Goal: Task Accomplishment & Management: Complete application form

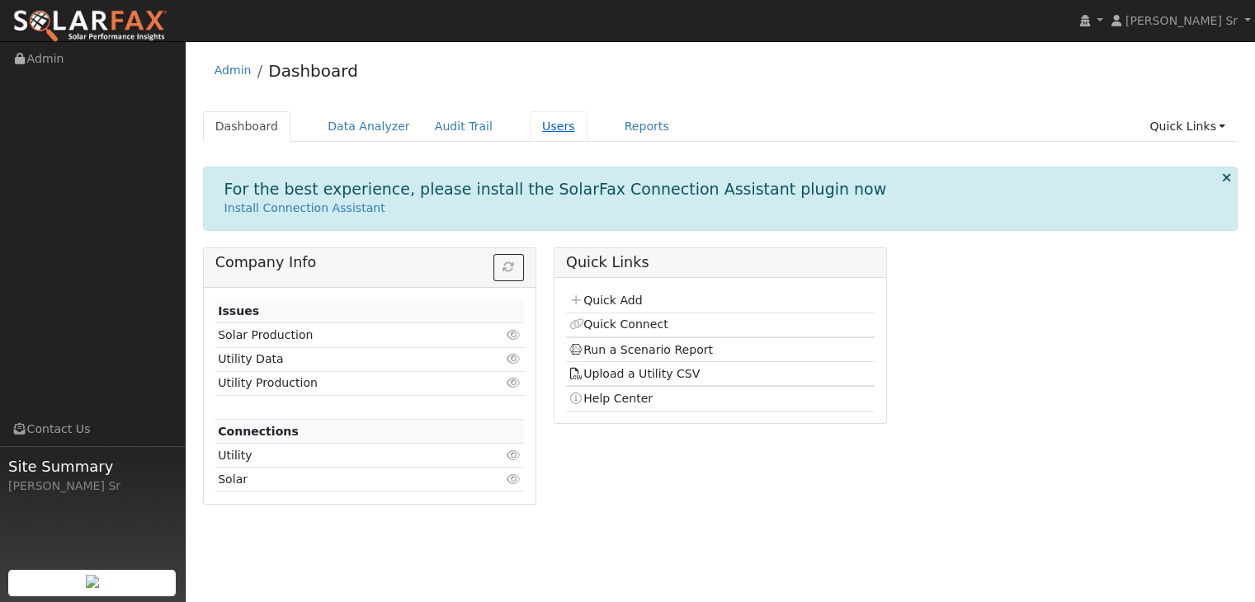
click at [530, 134] on link "Users" at bounding box center [559, 126] width 58 height 31
click at [639, 321] on link "Quick Connect" at bounding box center [617, 324] width 99 height 13
click at [630, 303] on link "Quick Add" at bounding box center [604, 300] width 73 height 13
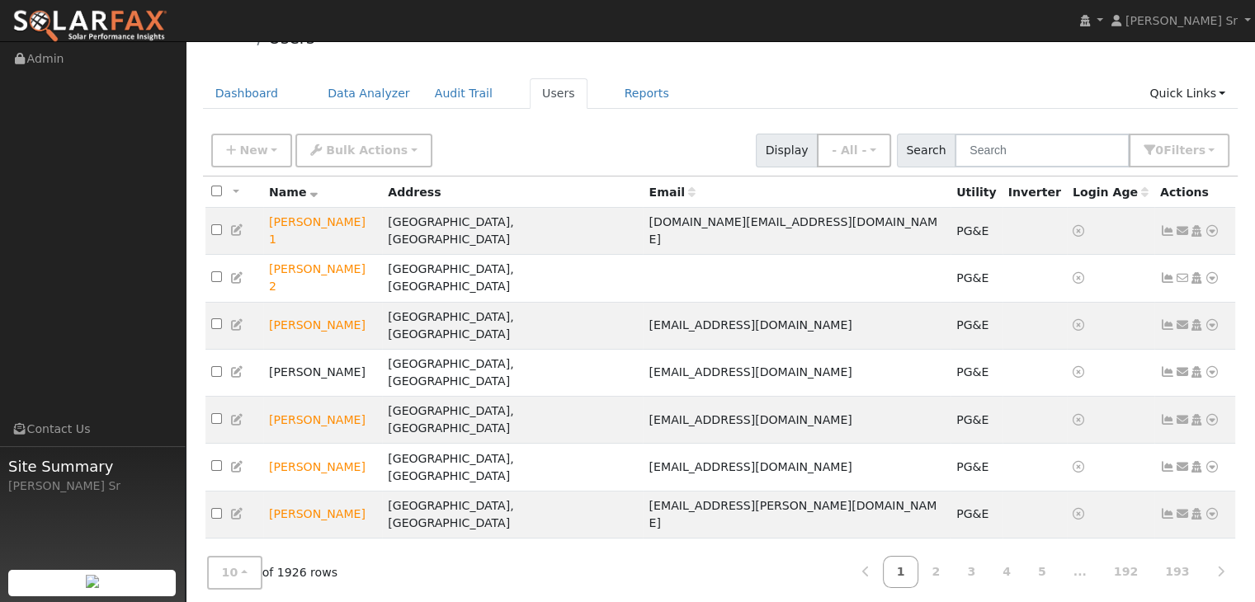
scroll to position [34, 0]
click at [997, 144] on input "text" at bounding box center [1042, 150] width 175 height 34
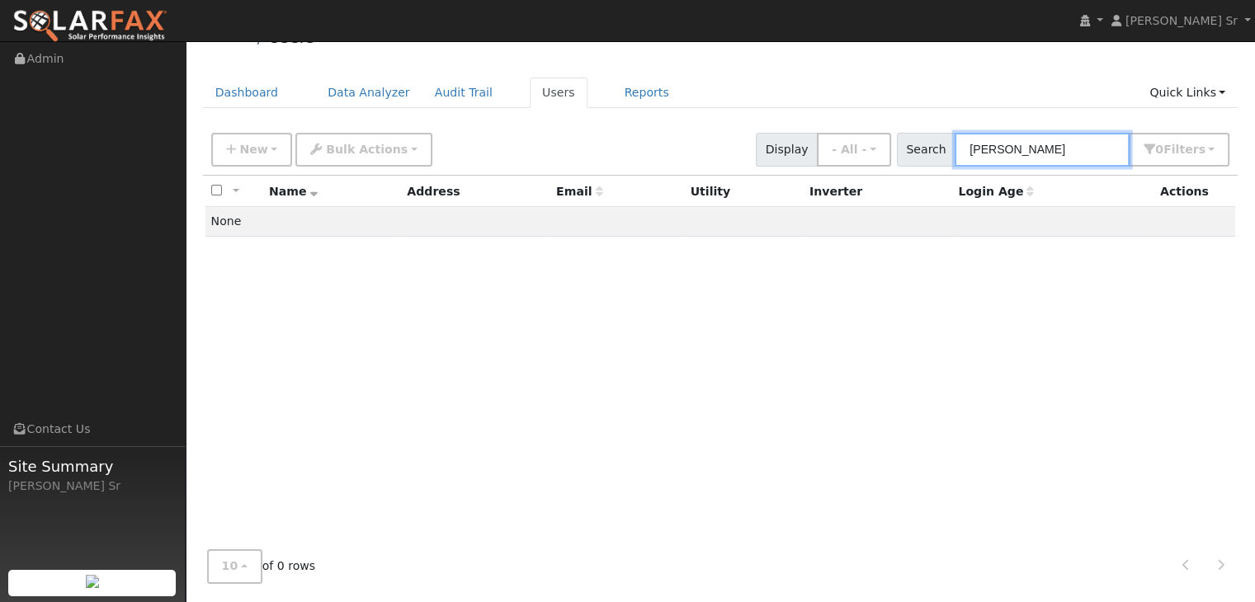
type input "[PERSON_NAME]"
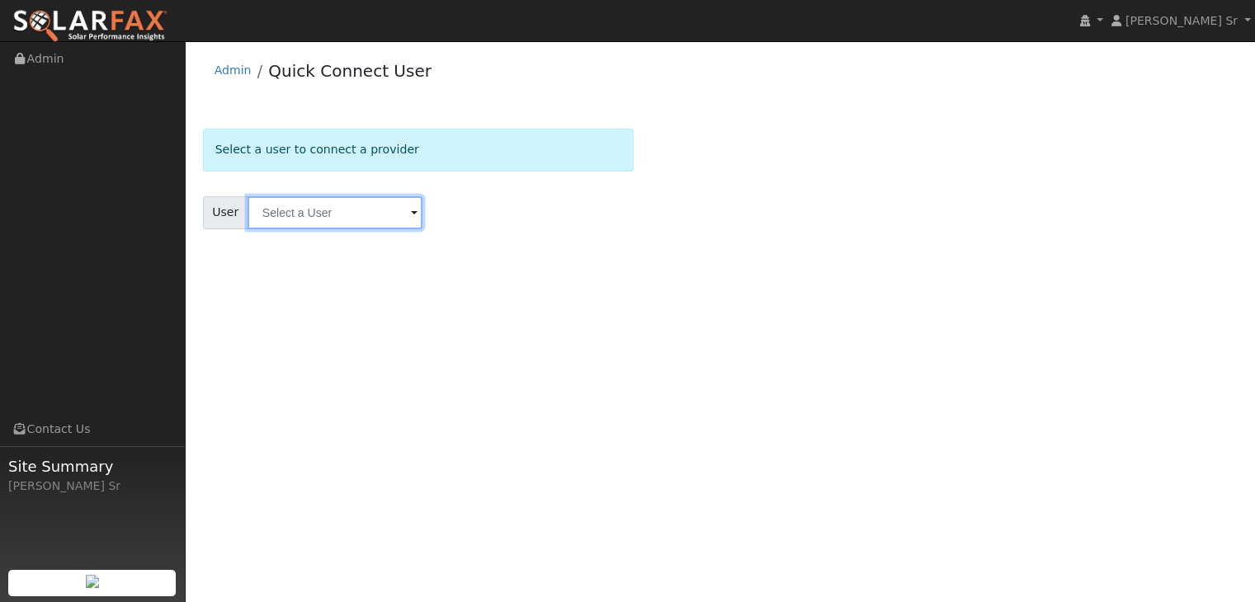
click at [355, 217] on input "text" at bounding box center [334, 212] width 175 height 33
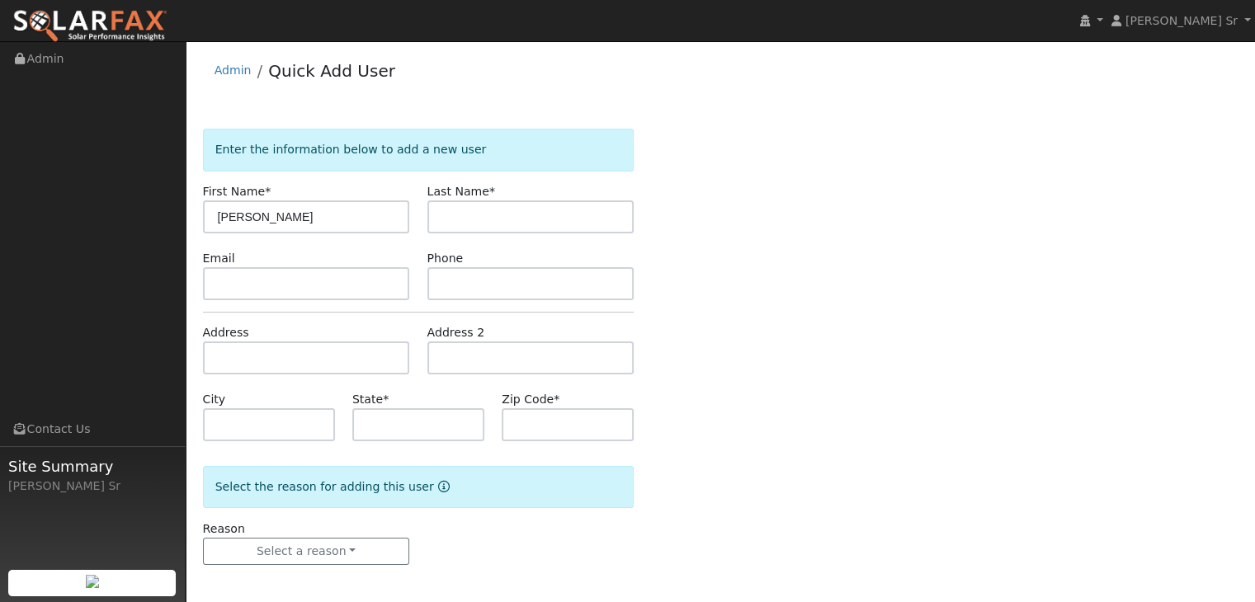
type input "[PERSON_NAME]"
type input "catteberry15"
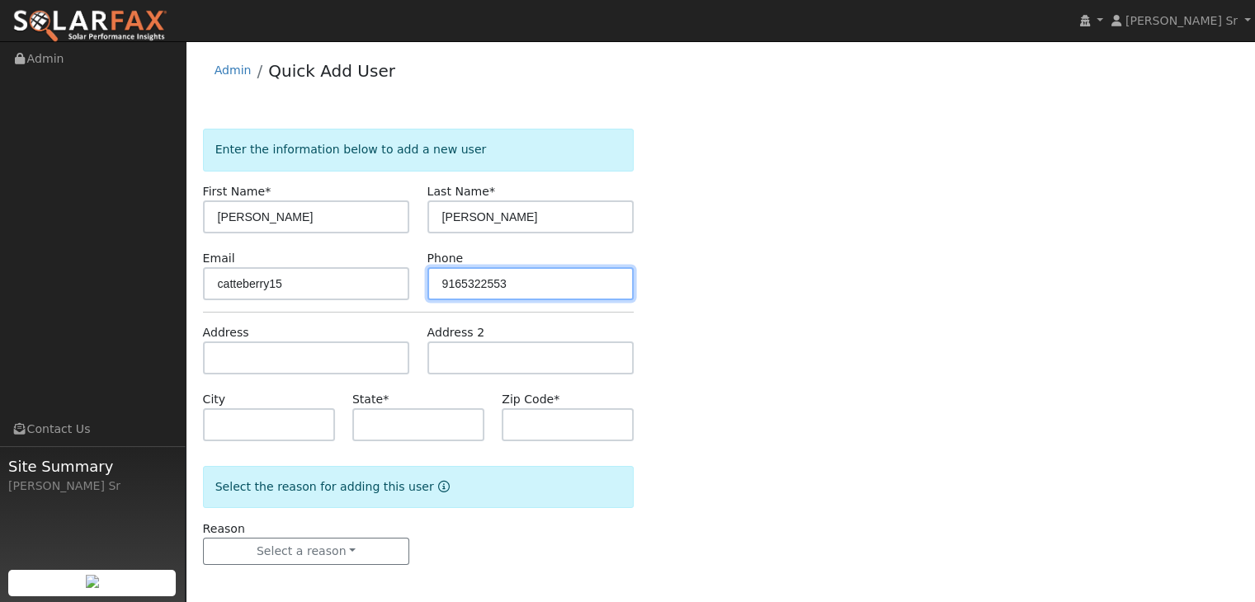
type input "9165322553"
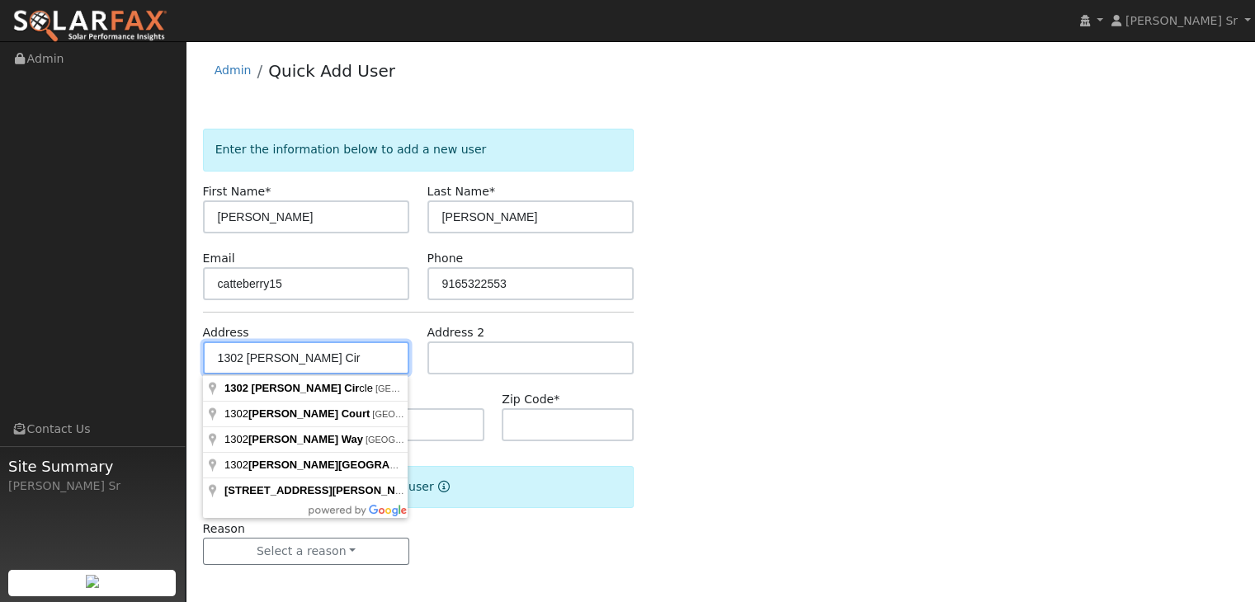
type input "1302 Hudson Cir"
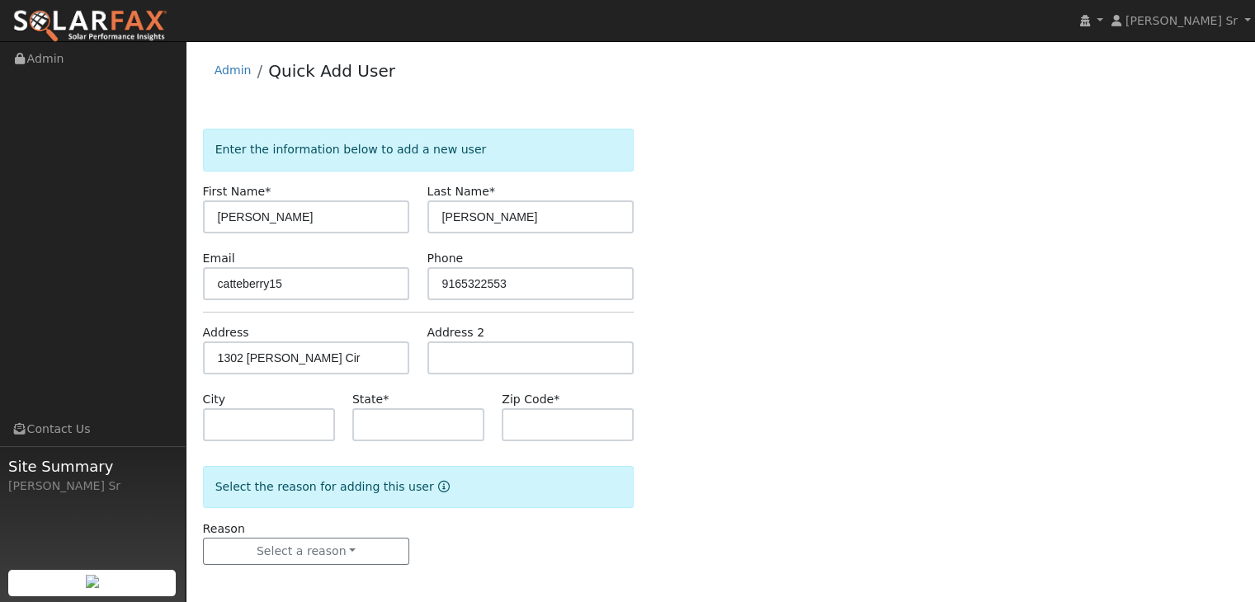
click at [597, 304] on form "Enter the information below to add a new user First Name * Chris Last Name * At…" at bounding box center [418, 363] width 431 height 469
click at [255, 420] on input "text" at bounding box center [269, 424] width 132 height 33
type input "Lincoln"
type input "CA"
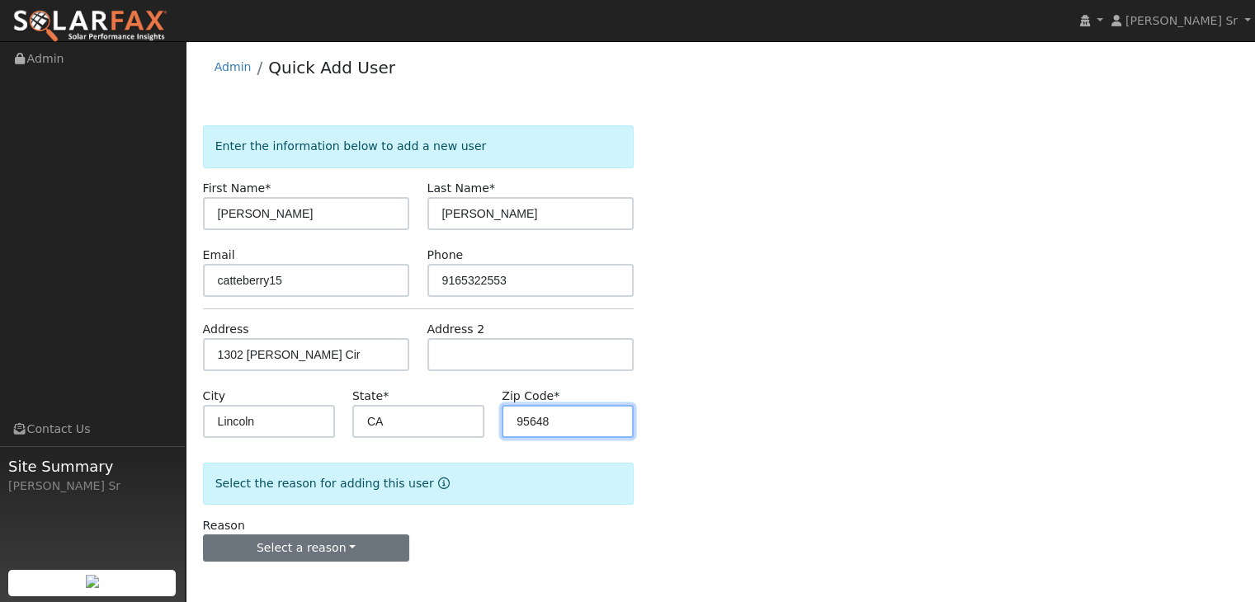
type input "95648"
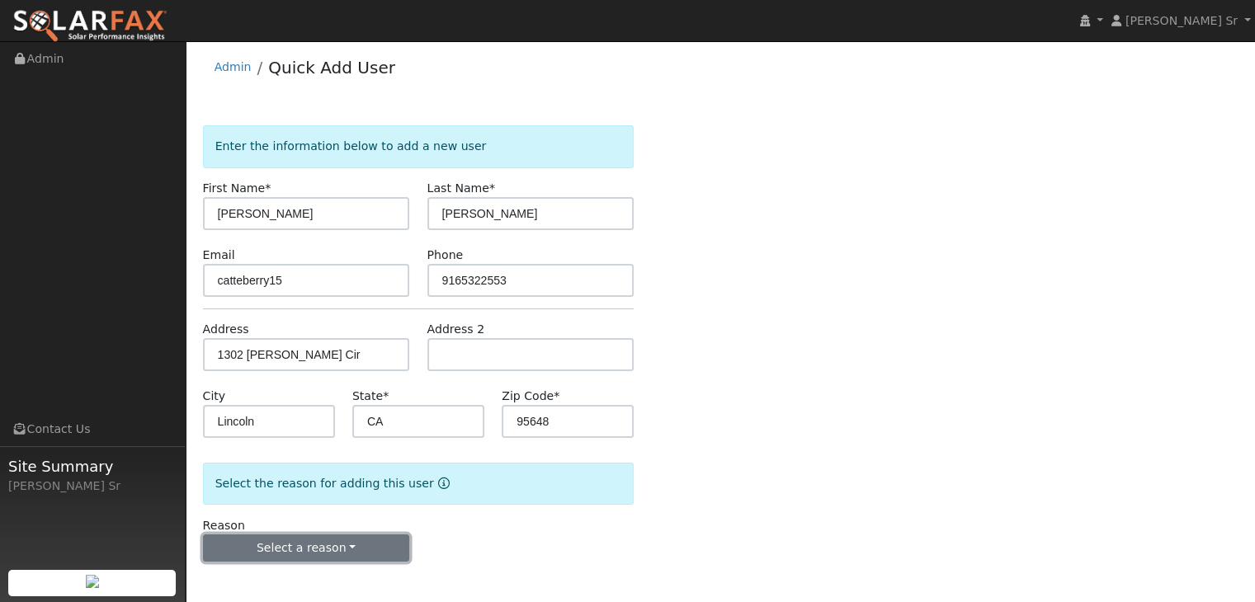
click at [367, 539] on button "Select a reason" at bounding box center [306, 549] width 207 height 28
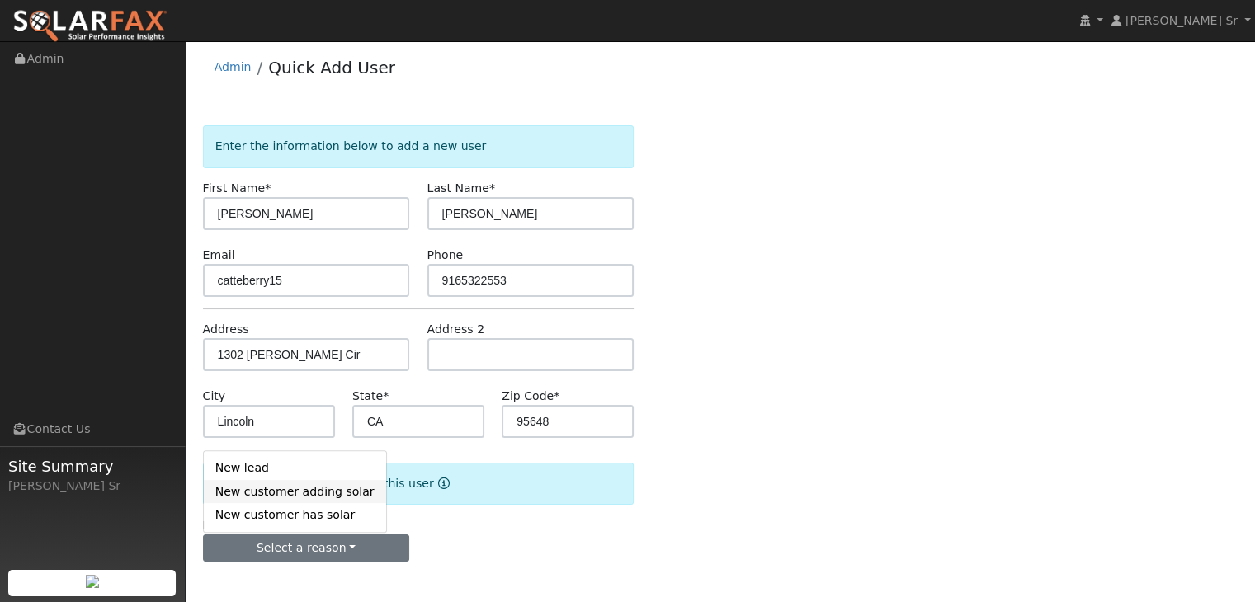
click at [304, 481] on link "New customer adding solar" at bounding box center [295, 491] width 182 height 23
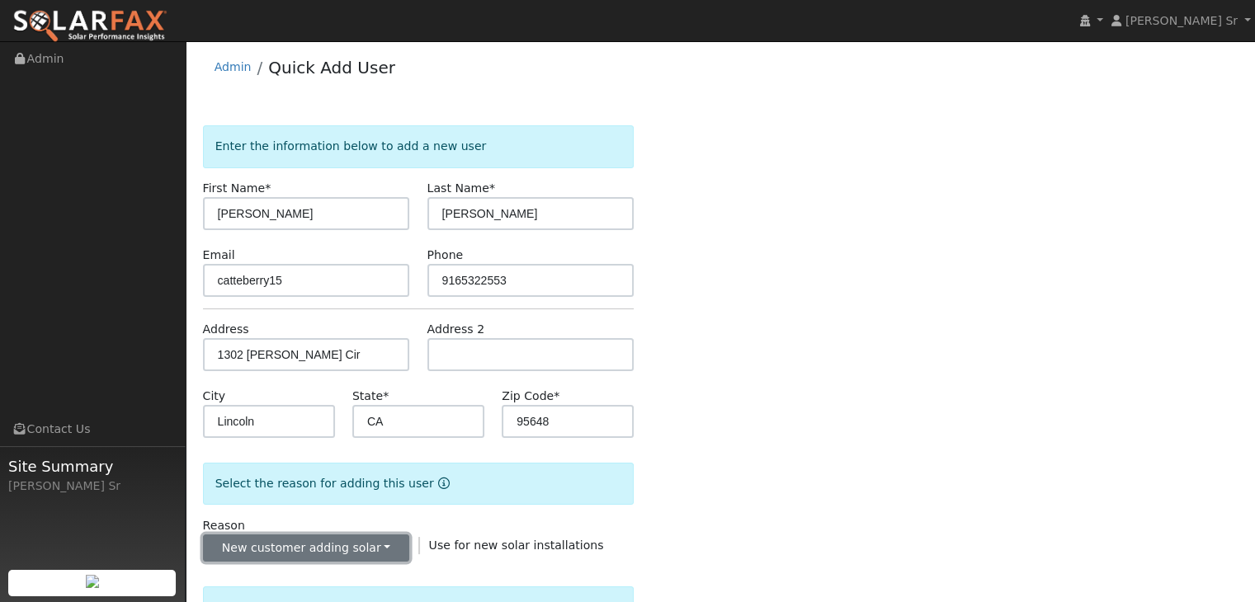
click at [379, 552] on button "New customer adding solar" at bounding box center [306, 549] width 207 height 28
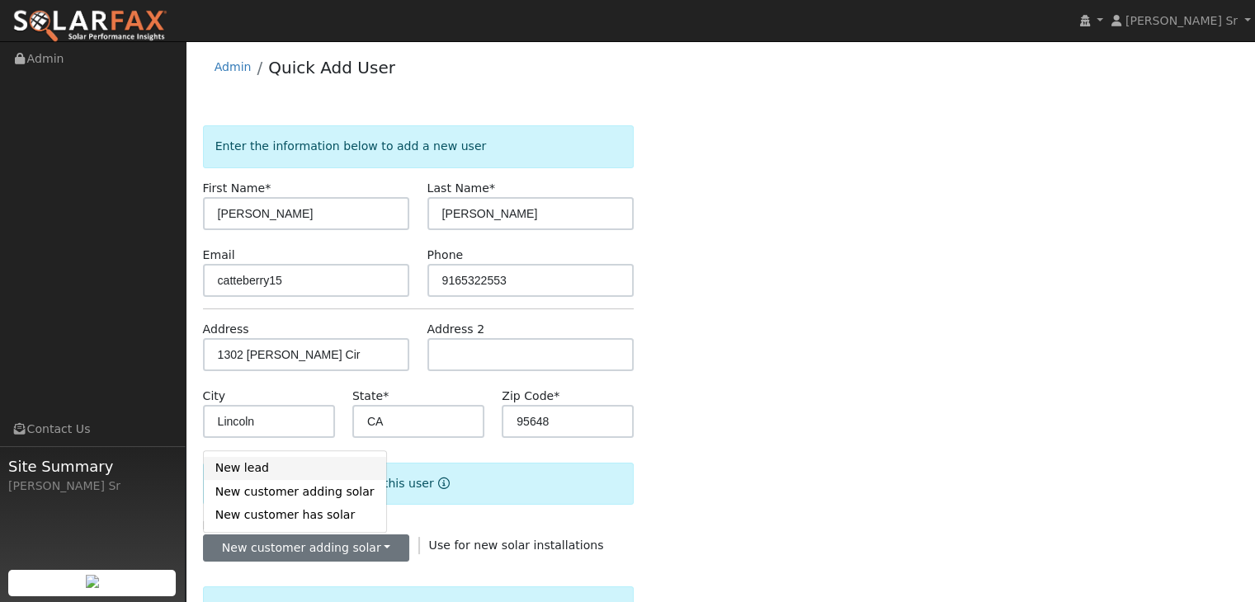
click at [274, 478] on link "New lead" at bounding box center [295, 468] width 182 height 23
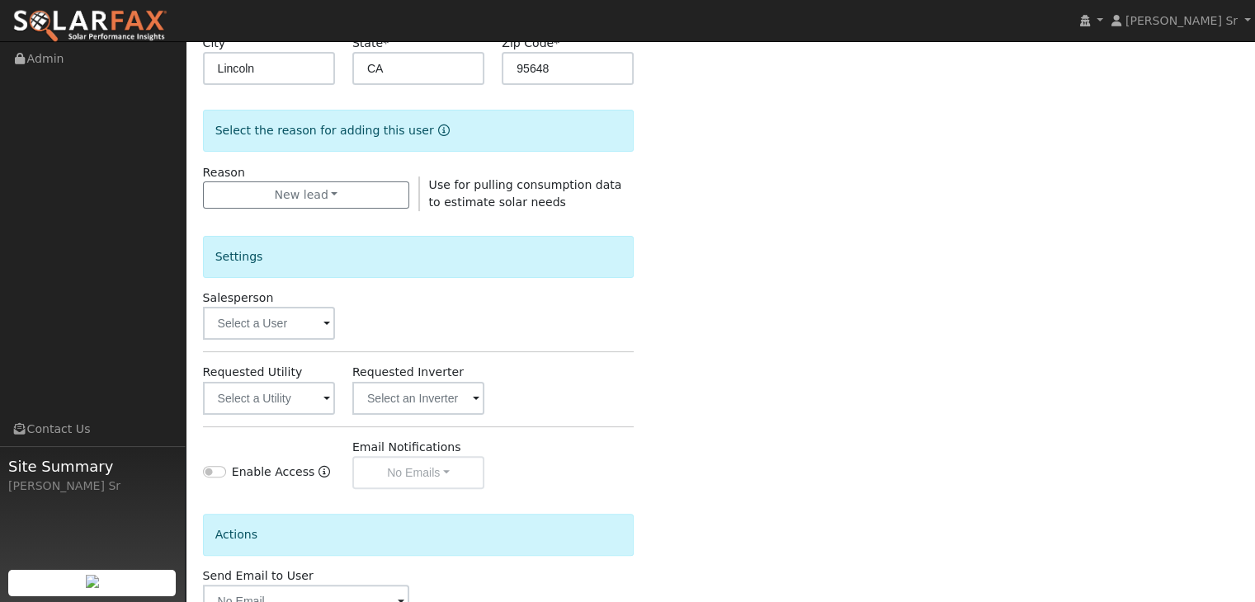
scroll to position [357, 0]
click at [327, 323] on span at bounding box center [326, 323] width 7 height 19
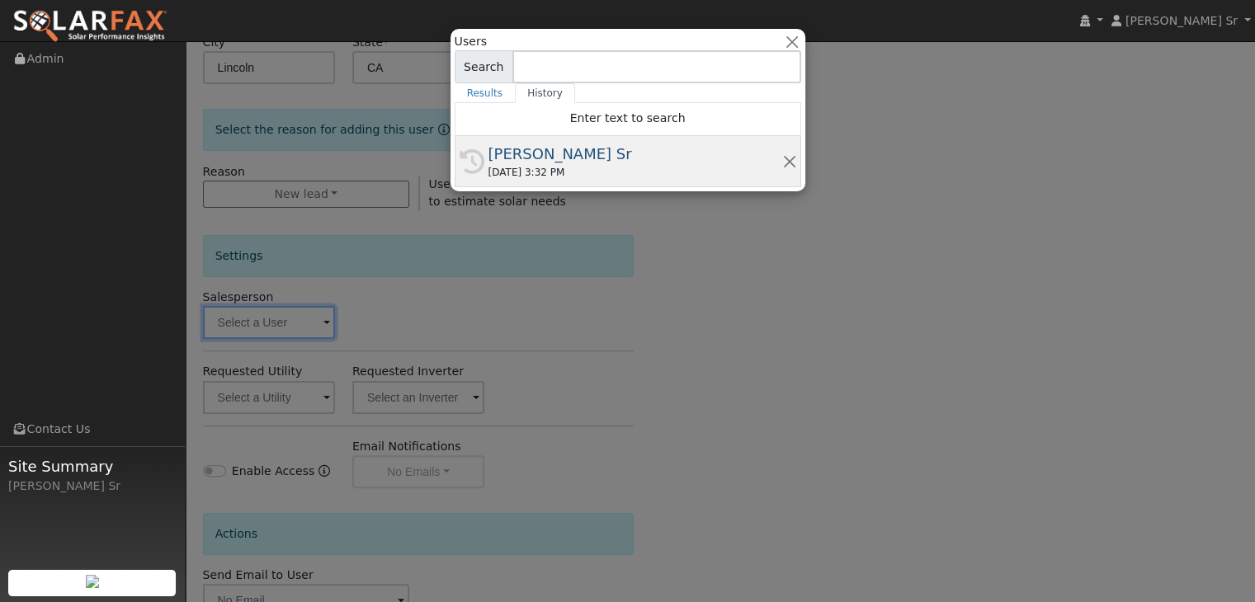
click at [571, 171] on div "09/26/2025 3:32 PM" at bounding box center [635, 172] width 294 height 15
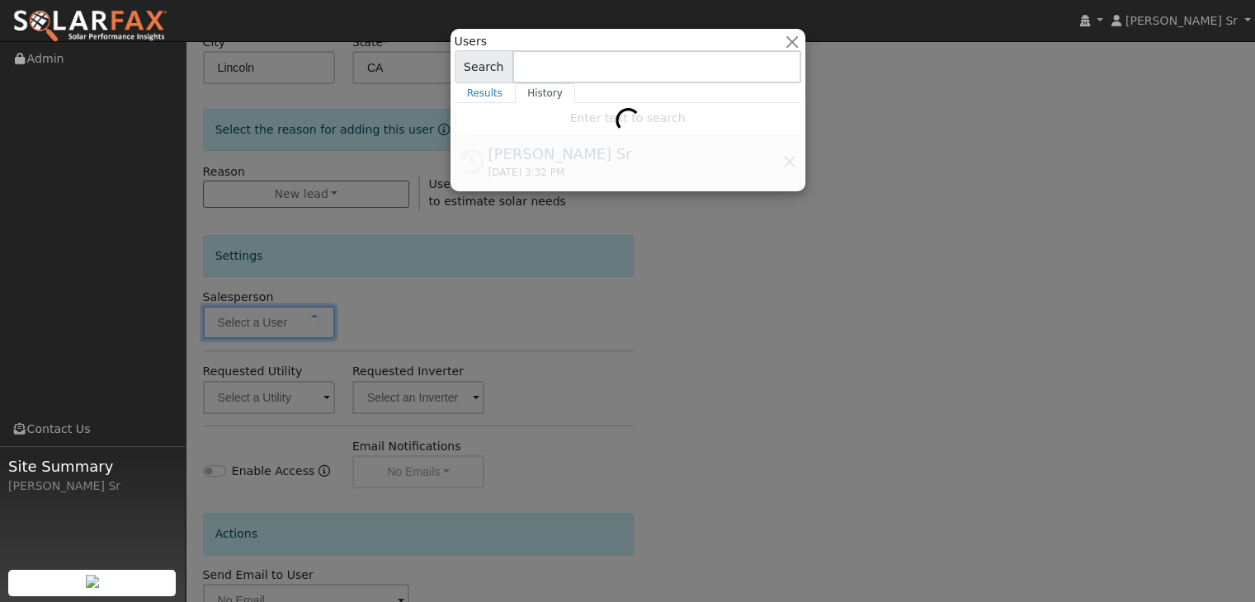
type input "[PERSON_NAME] Sr"
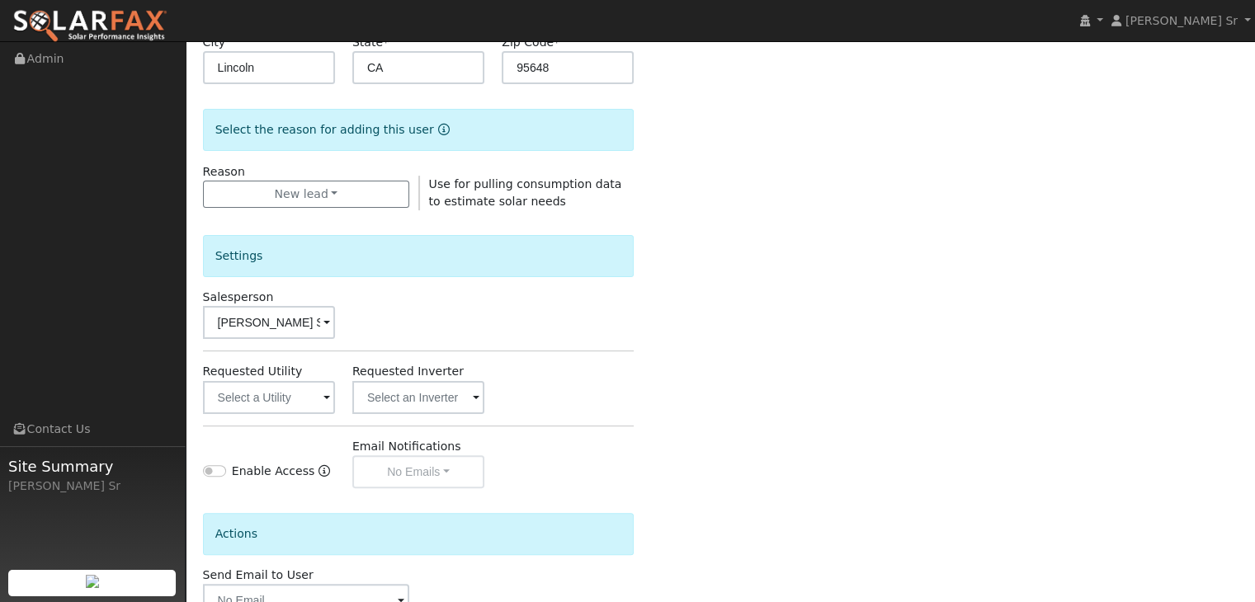
click at [324, 389] on span at bounding box center [326, 398] width 7 height 19
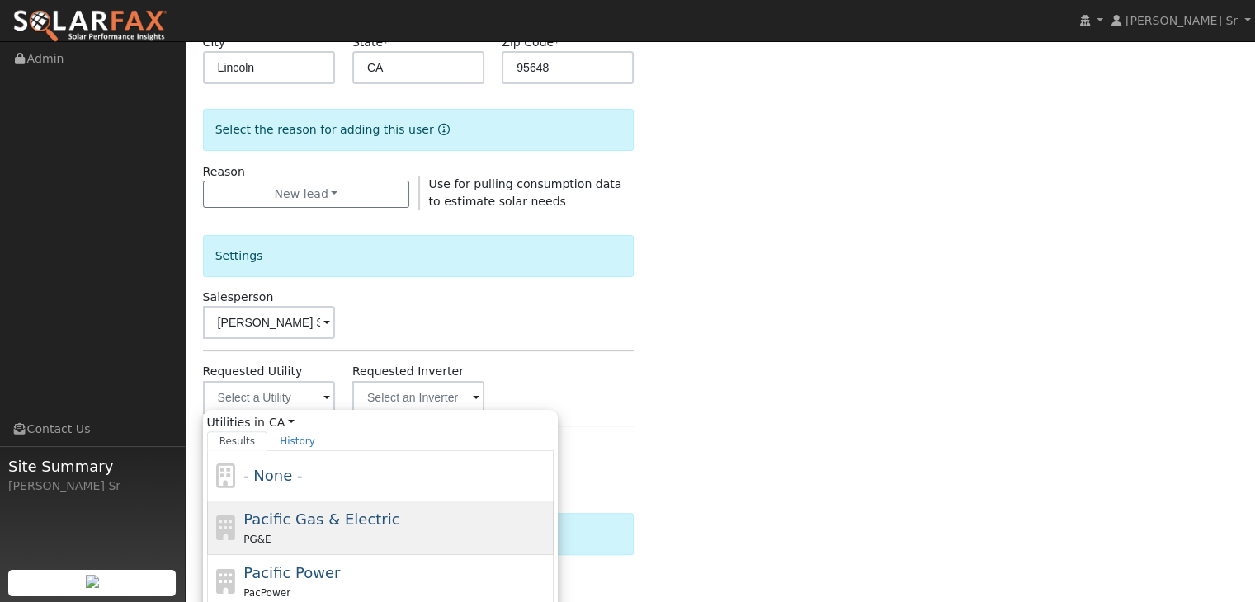
click at [282, 514] on span "Pacific Gas & Electric" at bounding box center [321, 519] width 156 height 17
type input "Pacific Gas & Electric"
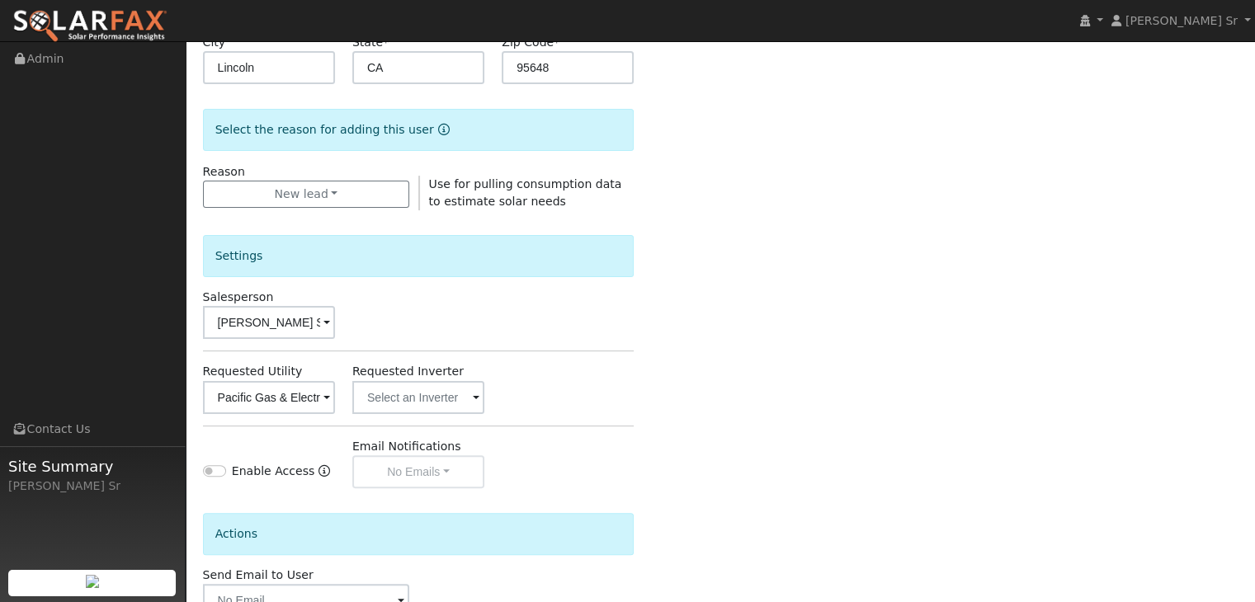
scroll to position [464, 0]
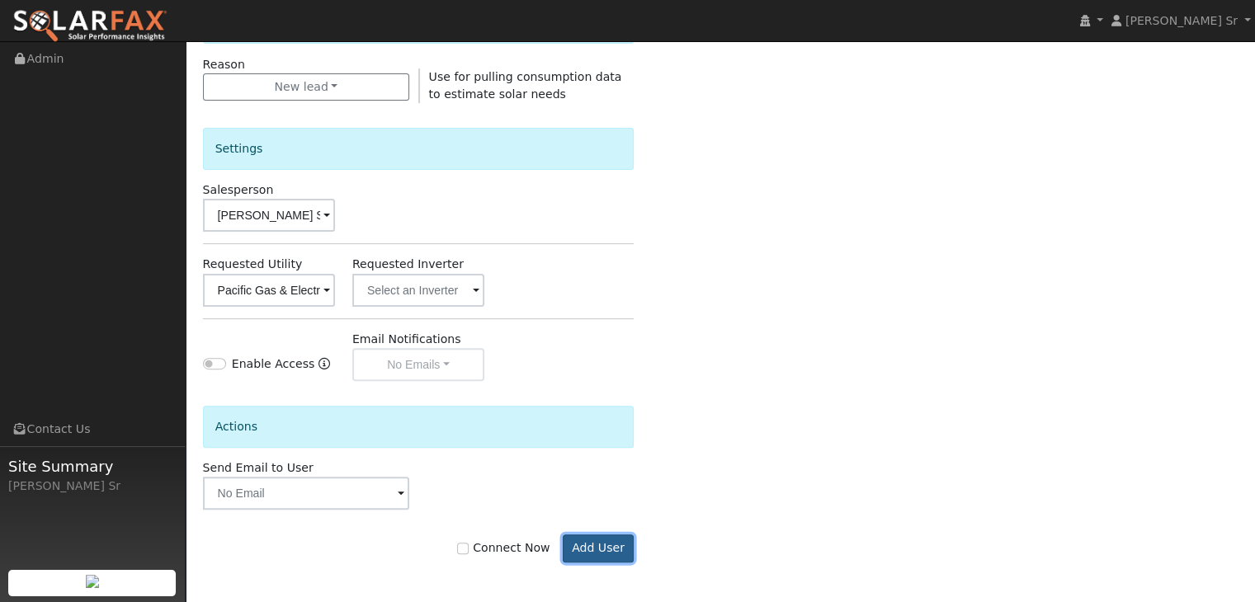
click at [607, 546] on button "Add User" at bounding box center [599, 549] width 72 height 28
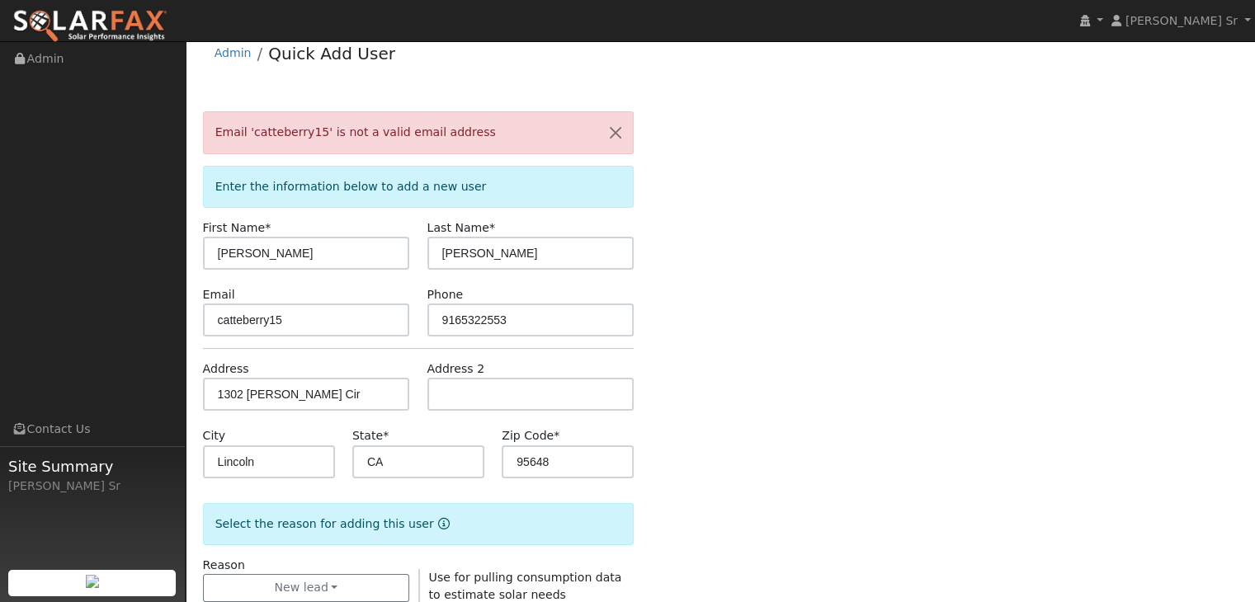
scroll to position [0, 0]
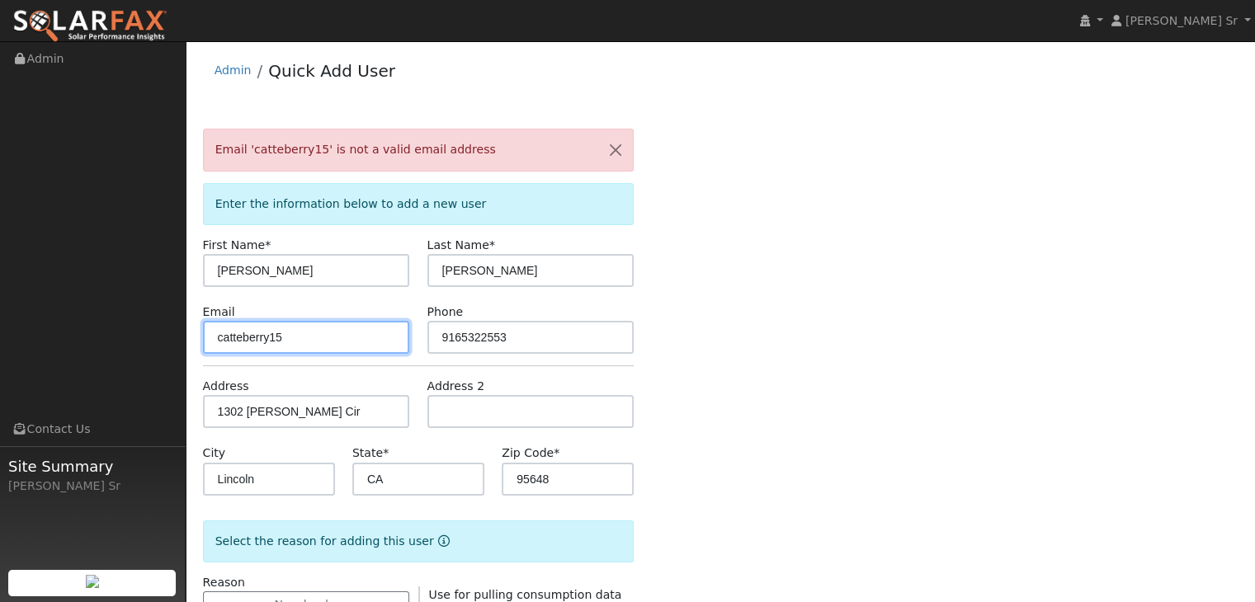
click at [284, 335] on input "catteberry15" at bounding box center [306, 337] width 207 height 33
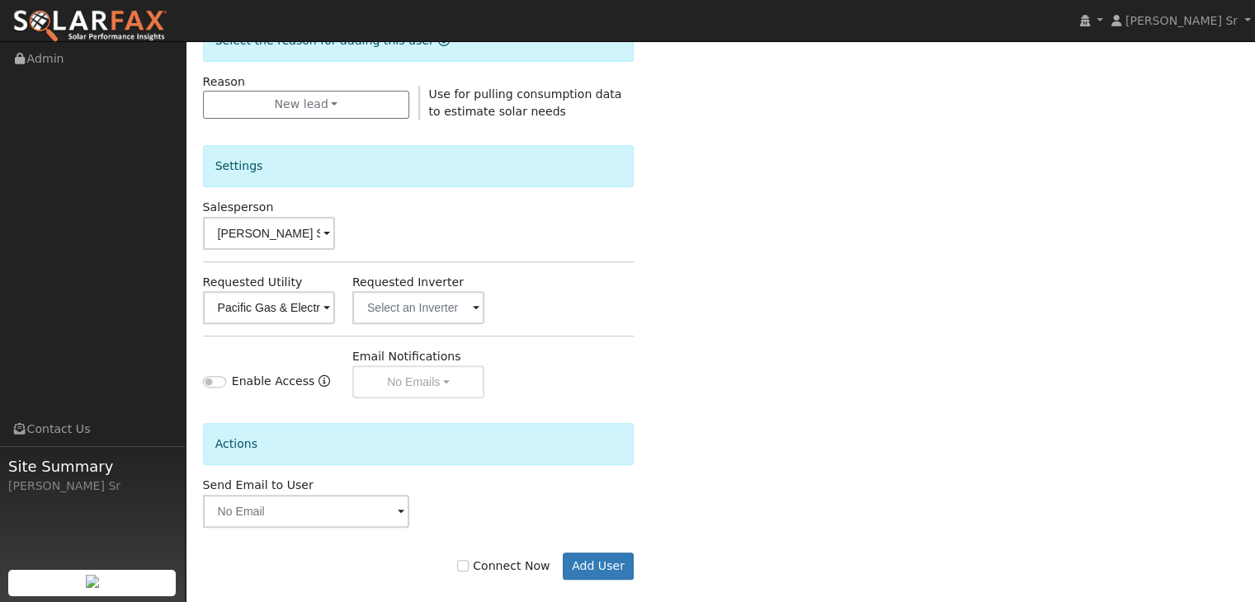
scroll to position [518, 0]
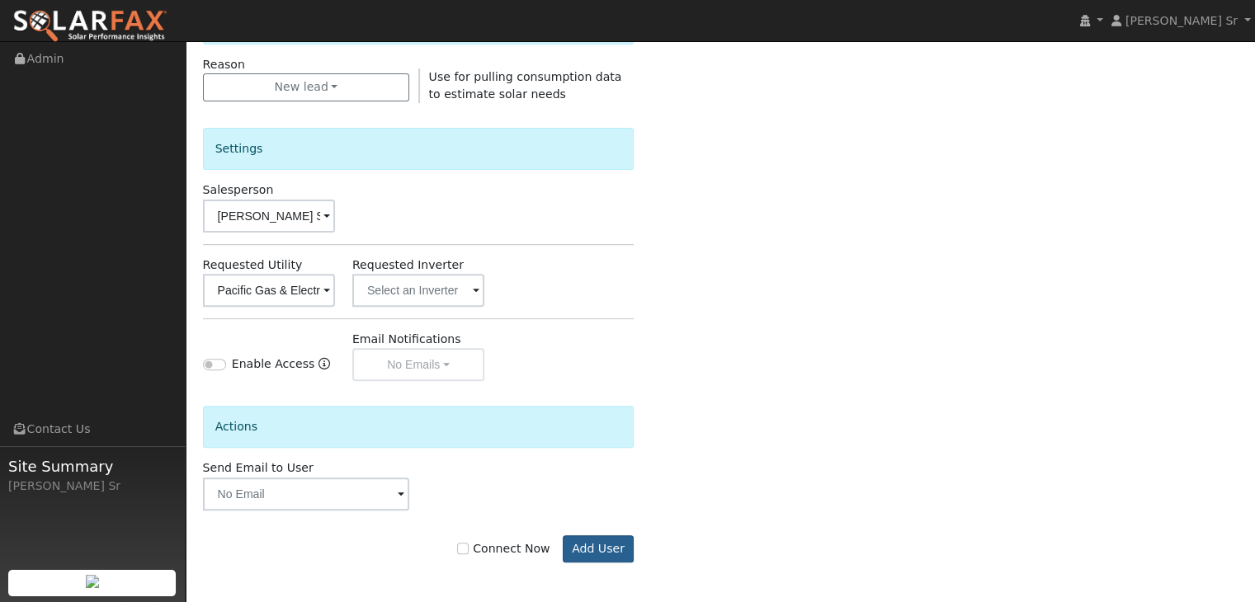
type input "[EMAIL_ADDRESS][DOMAIN_NAME]"
click at [598, 551] on button "Add User" at bounding box center [599, 549] width 72 height 28
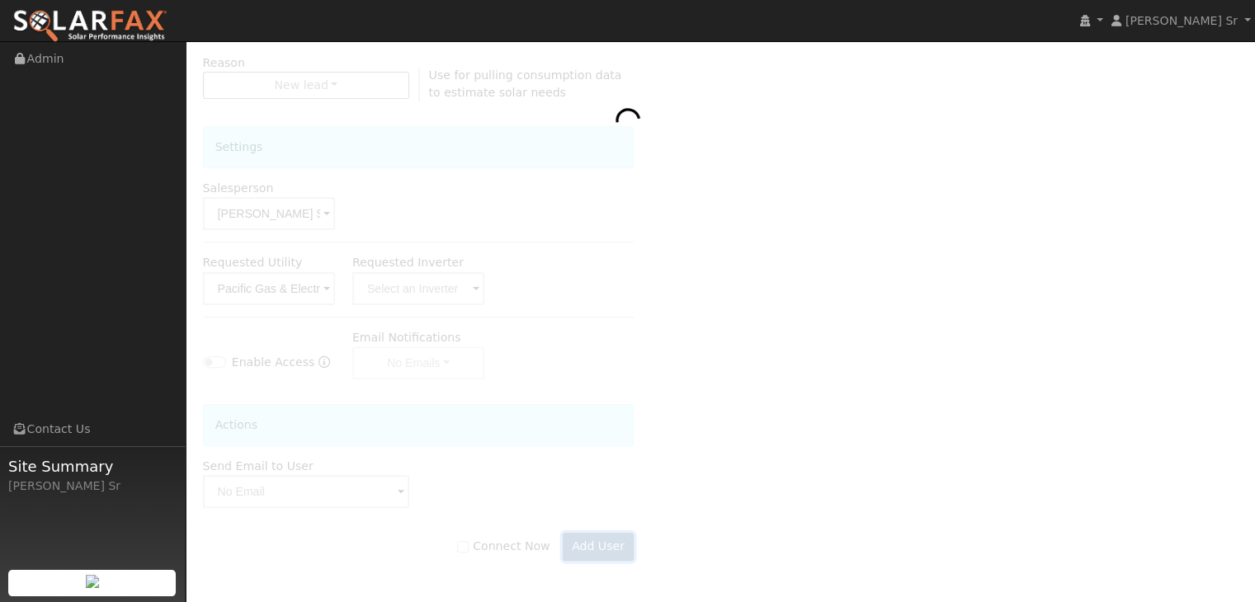
scroll to position [464, 0]
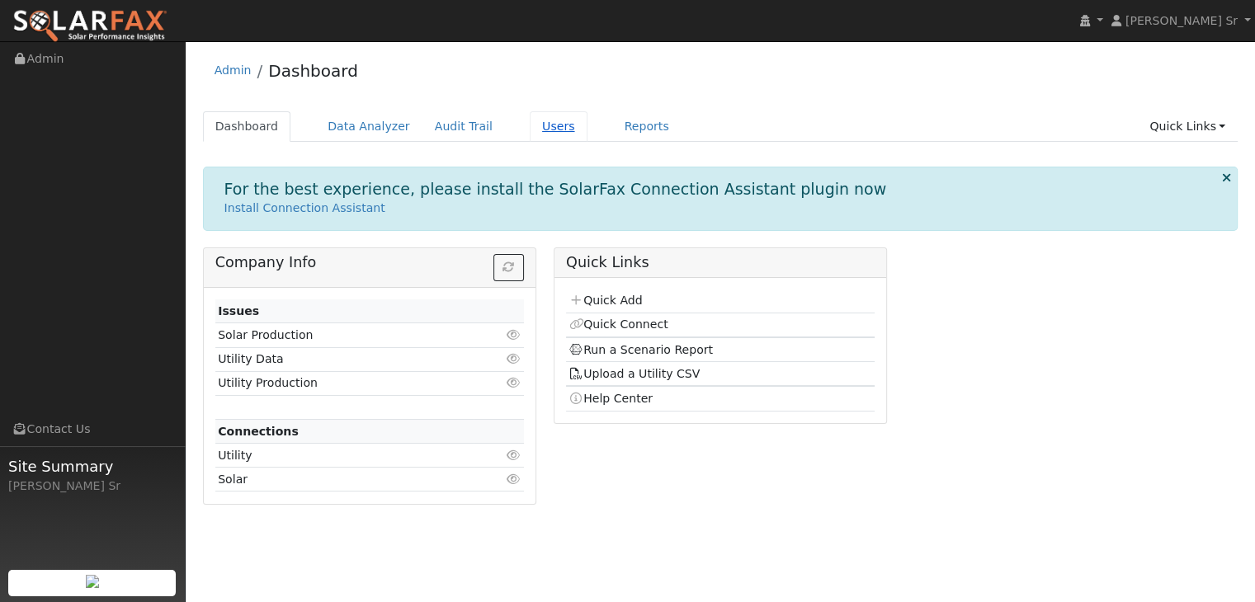
click at [530, 128] on link "Users" at bounding box center [559, 126] width 58 height 31
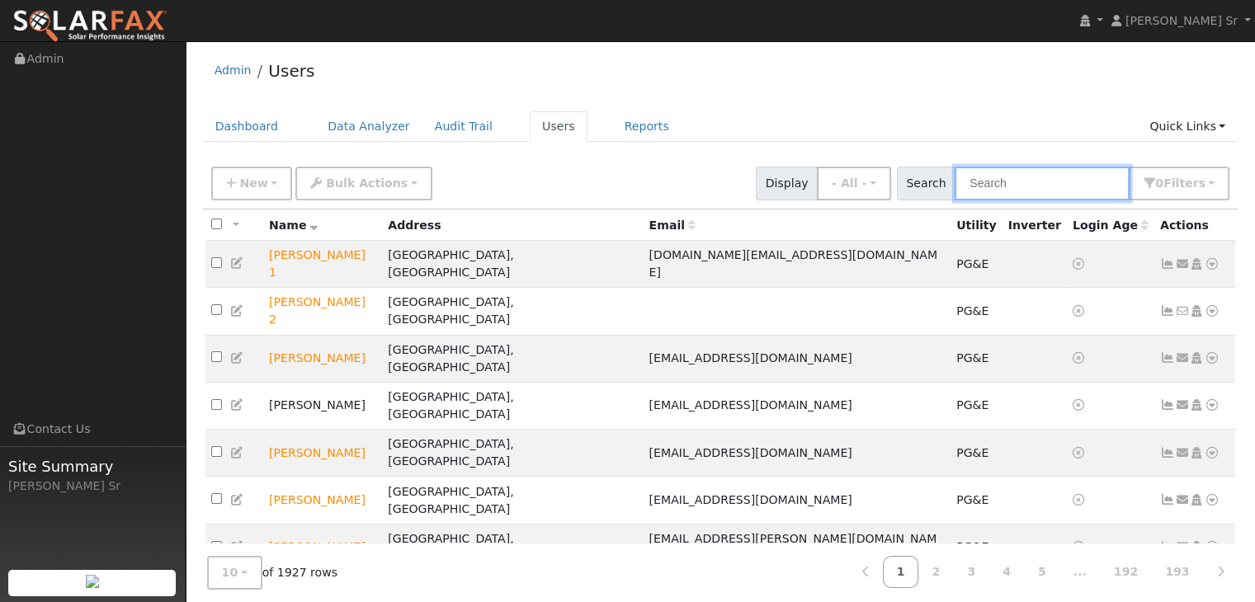
click at [991, 180] on input "text" at bounding box center [1042, 184] width 175 height 34
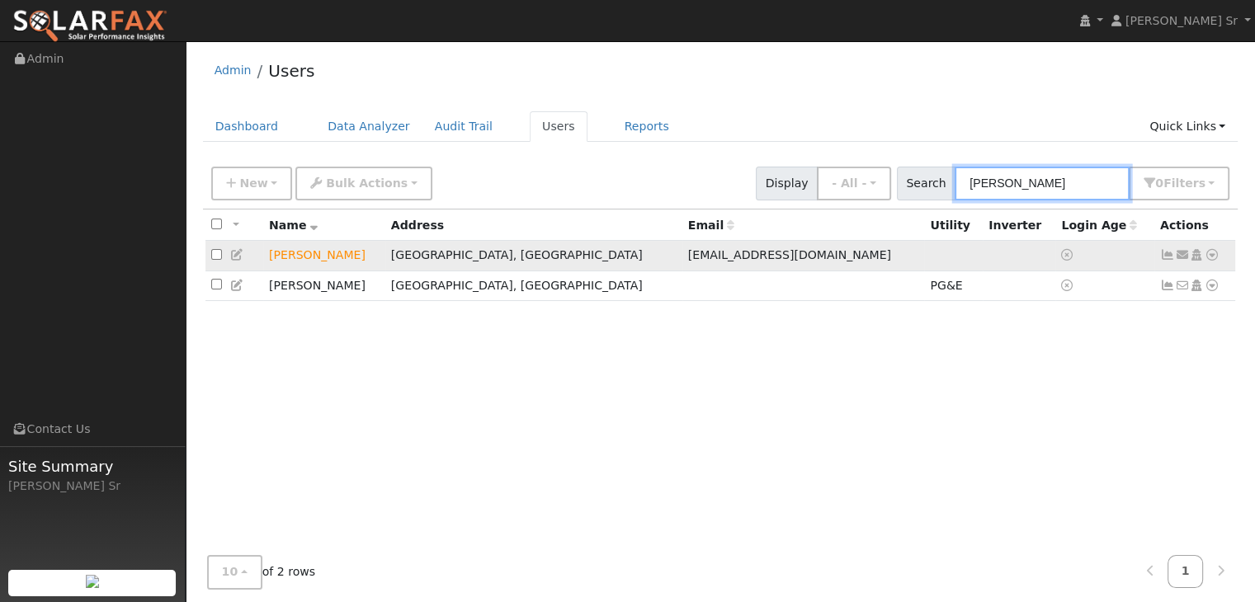
type input "[PERSON_NAME]"
click at [1208, 254] on icon at bounding box center [1211, 255] width 15 height 12
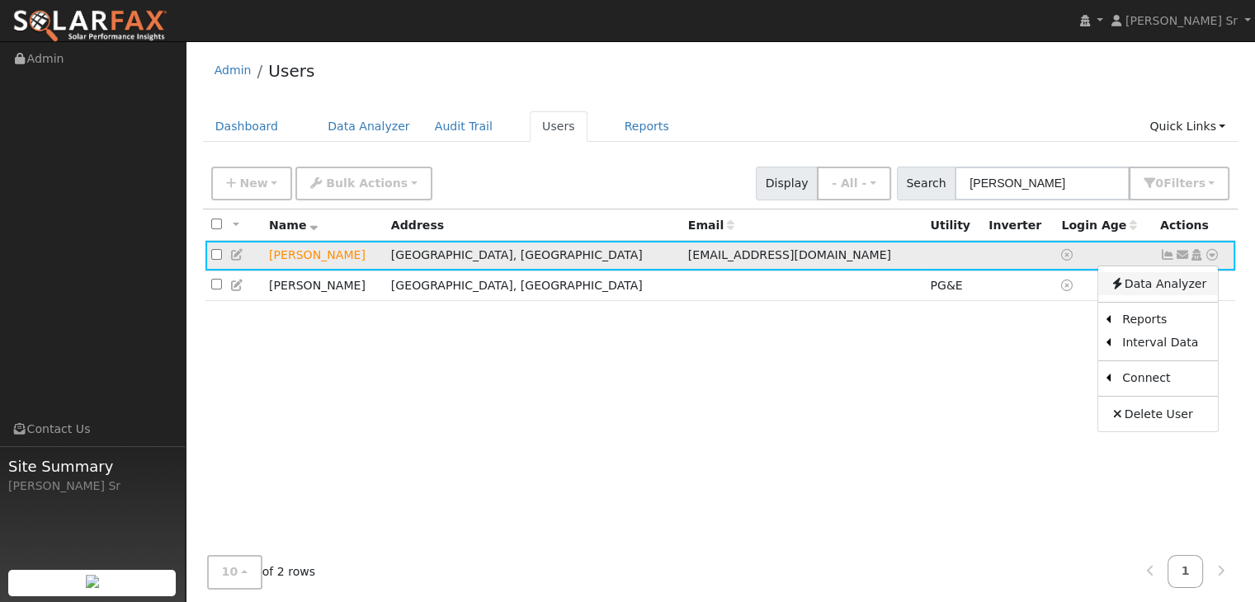
click at [1176, 288] on link "Data Analyzer" at bounding box center [1158, 283] width 120 height 23
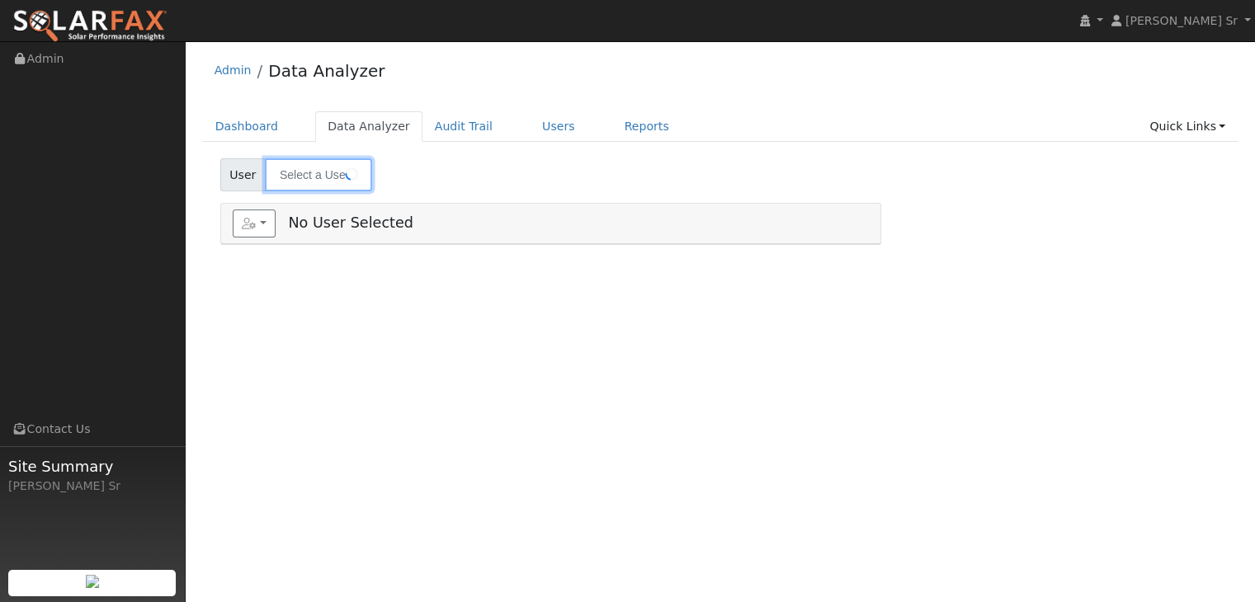
type input "[PERSON_NAME]"
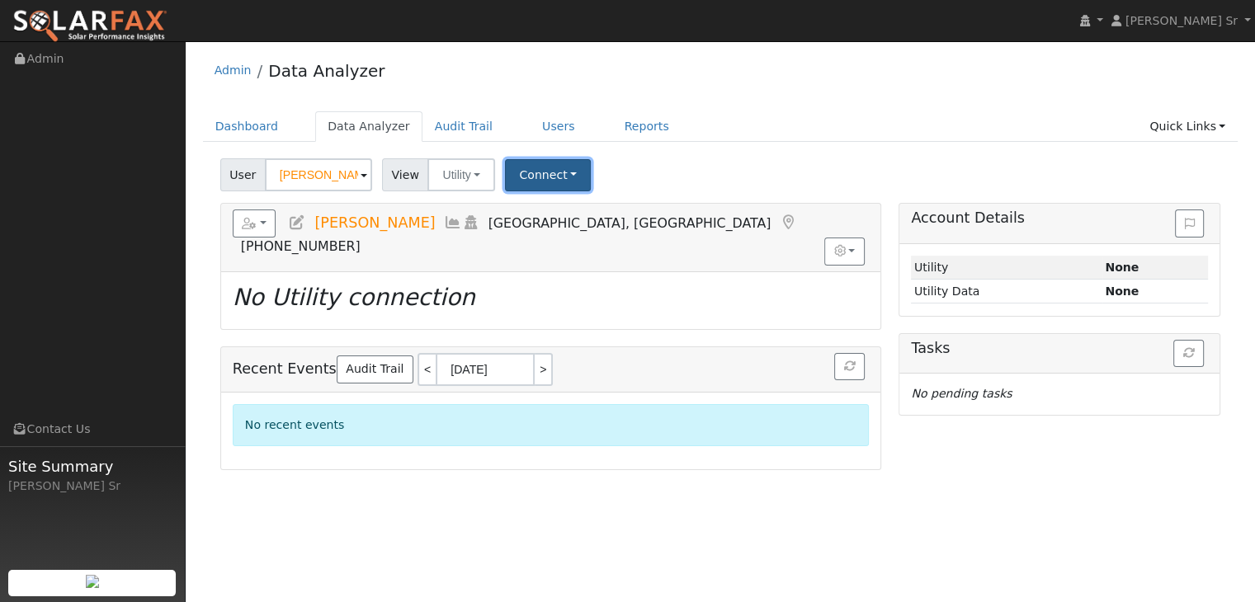
click at [528, 172] on button "Connect" at bounding box center [548, 175] width 86 height 32
click at [549, 207] on link "Select a Provider" at bounding box center [570, 211] width 129 height 23
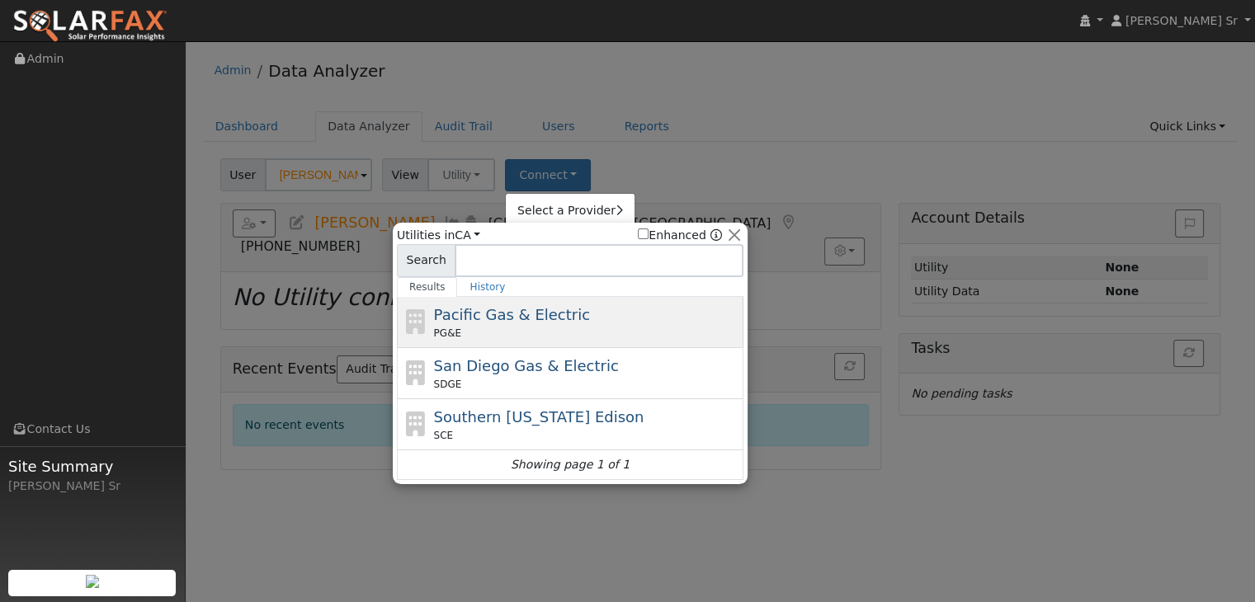
click at [528, 326] on div "PG&E" at bounding box center [587, 333] width 306 height 15
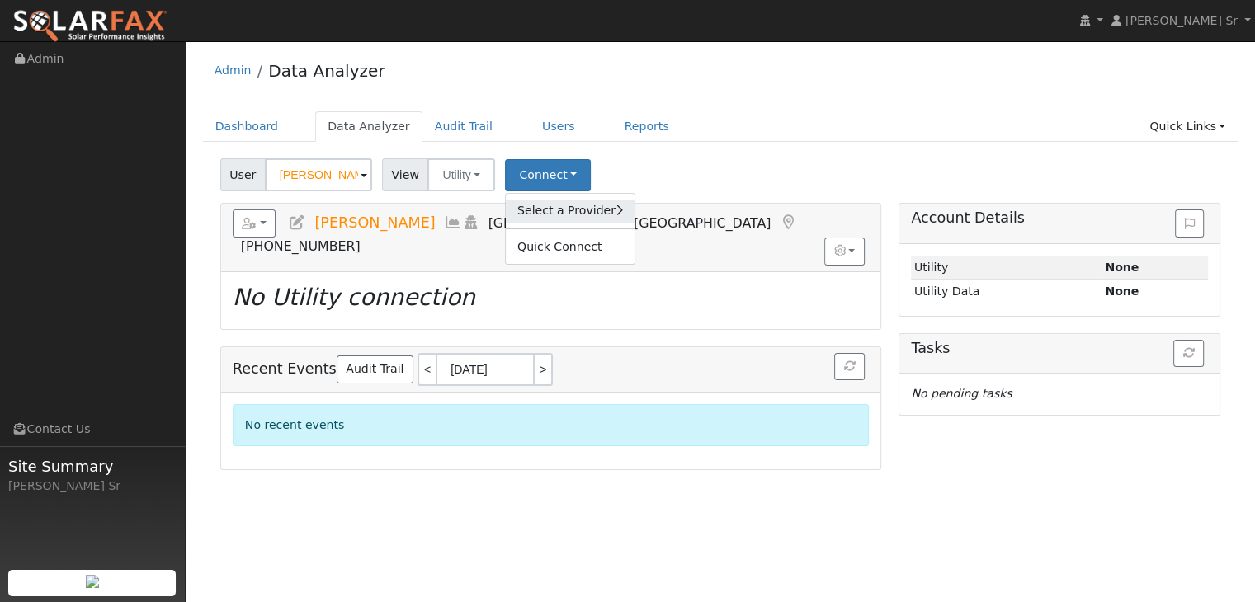
click at [531, 215] on link "Select a Provider" at bounding box center [570, 211] width 129 height 23
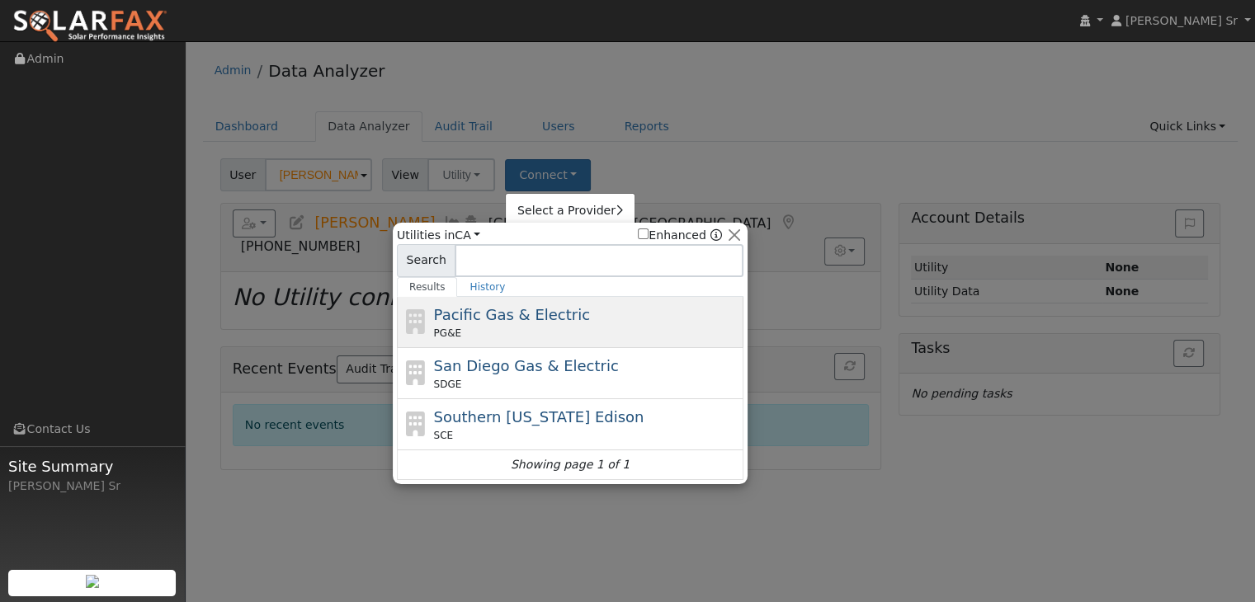
click at [521, 316] on span "Pacific Gas & Electric" at bounding box center [512, 314] width 156 height 17
